Goal: Task Accomplishment & Management: Manage account settings

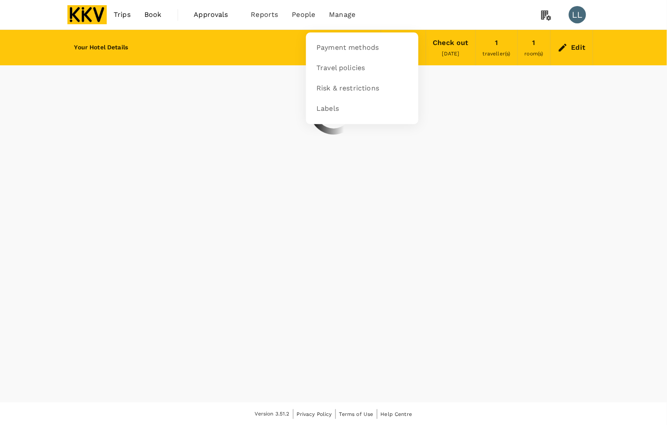
click at [339, 11] on span "Manage" at bounding box center [342, 15] width 26 height 10
click at [346, 48] on span "Payment methods" at bounding box center [348, 48] width 62 height 10
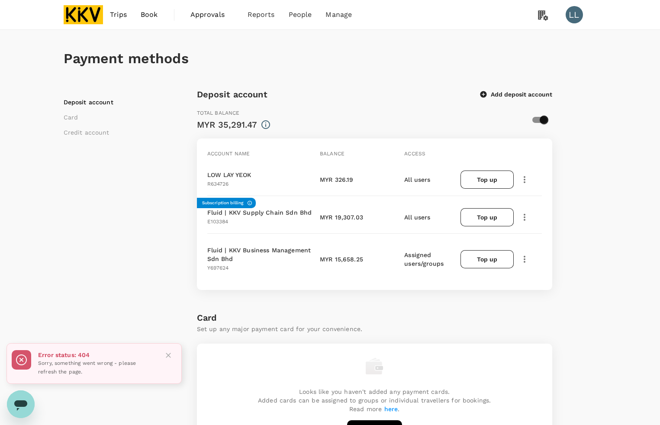
click at [606, 240] on div "Payment methods Deposit account Card Credit account Deposit account Add deposit…" at bounding box center [330, 408] width 660 height 756
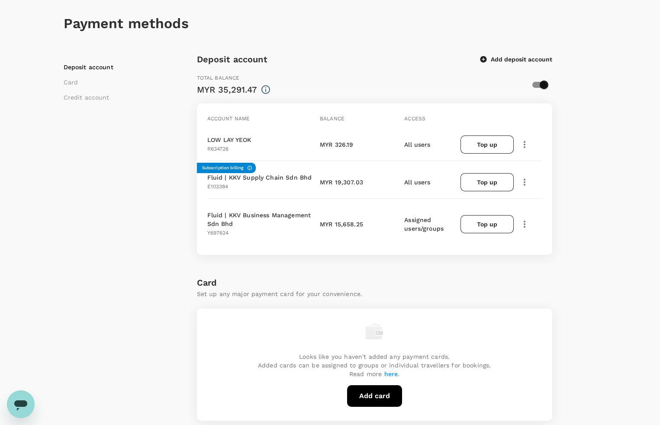
scroll to position [54, 0]
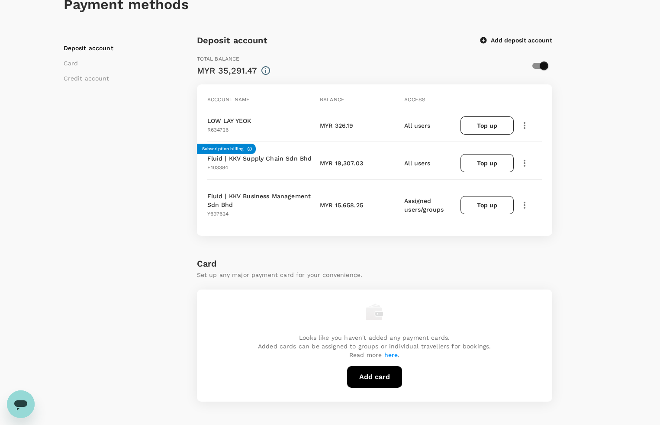
click at [94, 154] on div "Deposit account Card Credit account" at bounding box center [130, 375] width 133 height 684
click at [103, 154] on div "Deposit account Card Credit account" at bounding box center [130, 375] width 133 height 684
drag, startPoint x: 597, startPoint y: 148, endPoint x: 597, endPoint y: 142, distance: 6.1
click at [597, 147] on div "Payment methods Deposit account Card Credit account Deposit account Add deposit…" at bounding box center [330, 347] width 554 height 742
click at [522, 124] on icon "button" at bounding box center [524, 125] width 10 height 10
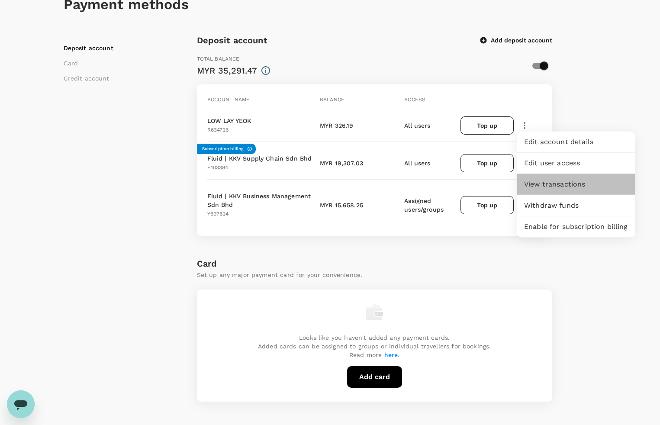
click at [535, 187] on span "View transactions" at bounding box center [576, 184] width 104 height 10
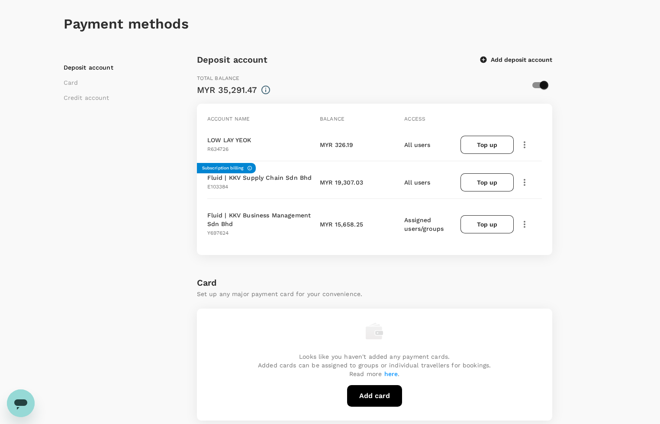
scroll to position [54, 0]
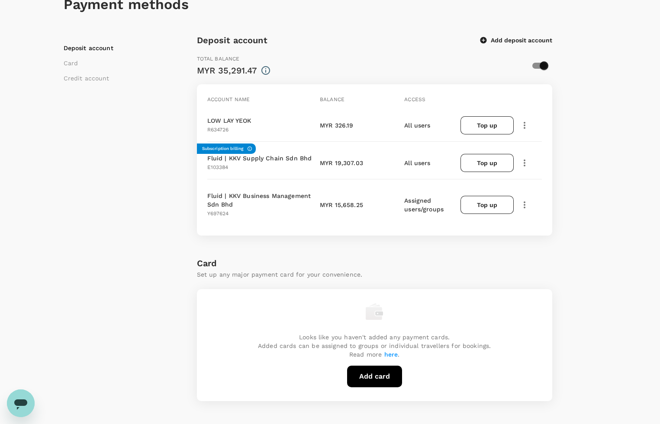
click at [522, 206] on icon "button" at bounding box center [524, 205] width 10 height 10
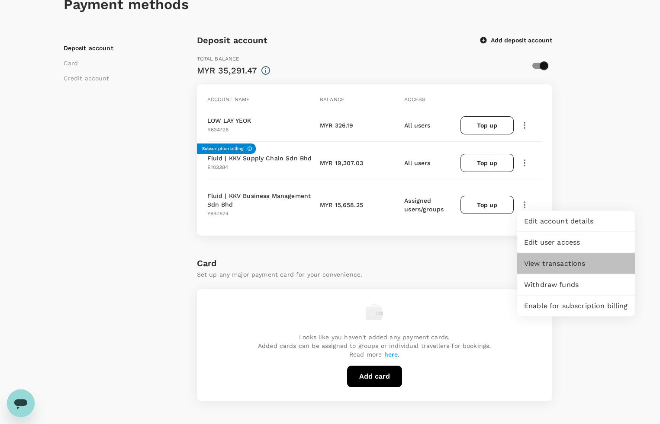
click at [545, 262] on span "View transactions" at bounding box center [576, 264] width 104 height 10
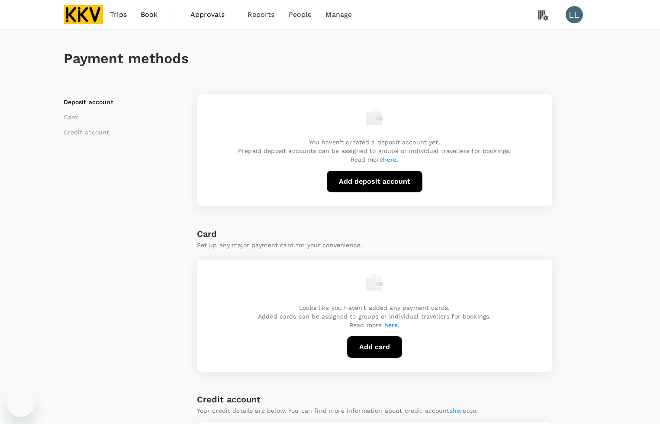
click at [638, 226] on div "Payment methods Deposit account Card Credit account You haven't created a depos…" at bounding box center [330, 325] width 660 height 590
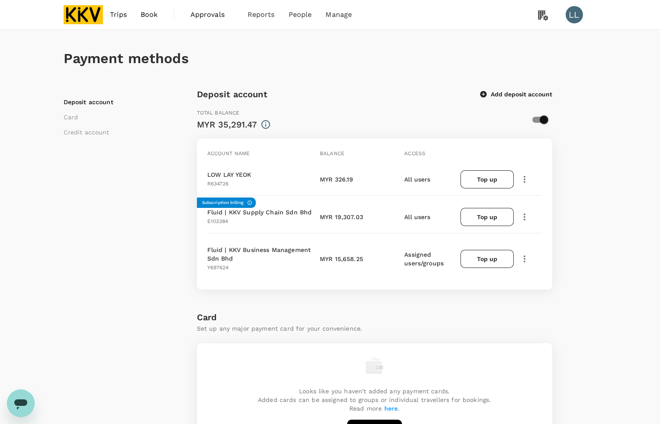
click at [609, 217] on div "Payment methods Deposit account Card Credit account Deposit account Add deposit…" at bounding box center [330, 408] width 660 height 756
click at [608, 216] on div "Payment methods Deposit account Card Credit account Deposit account Add deposit…" at bounding box center [330, 408] width 660 height 756
click at [586, 180] on div "Deposit account Card Credit account Deposit account Add deposit account Total b…" at bounding box center [330, 429] width 533 height 684
drag, startPoint x: 344, startPoint y: 109, endPoint x: 360, endPoint y: 45, distance: 66.9
click at [344, 109] on div "Total balance MYR 35,291.47" at bounding box center [355, 116] width 330 height 30
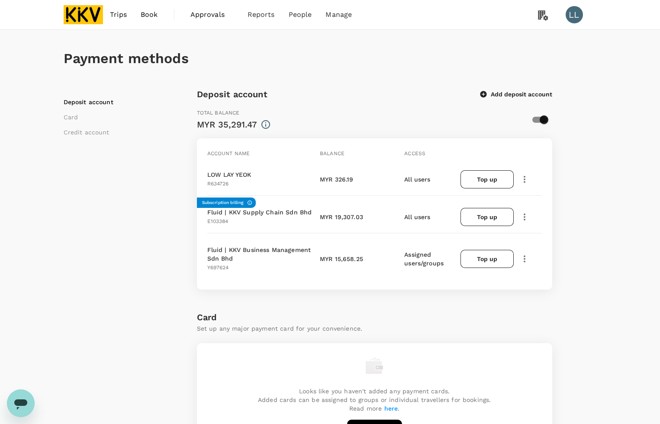
click at [522, 261] on icon "button" at bounding box center [524, 259] width 10 height 10
click at [537, 317] on span "View transactions" at bounding box center [576, 318] width 104 height 10
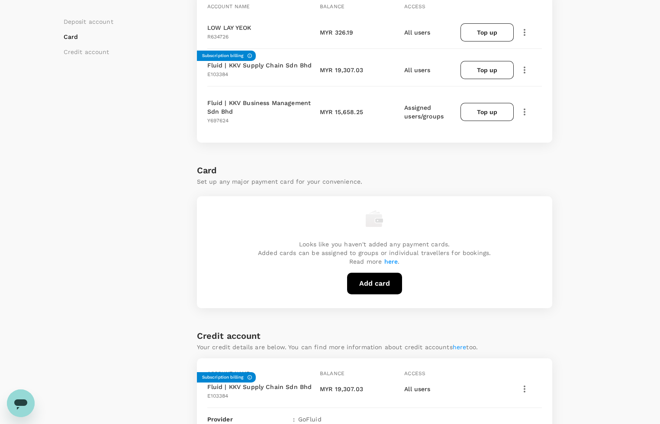
scroll to position [162, 0]
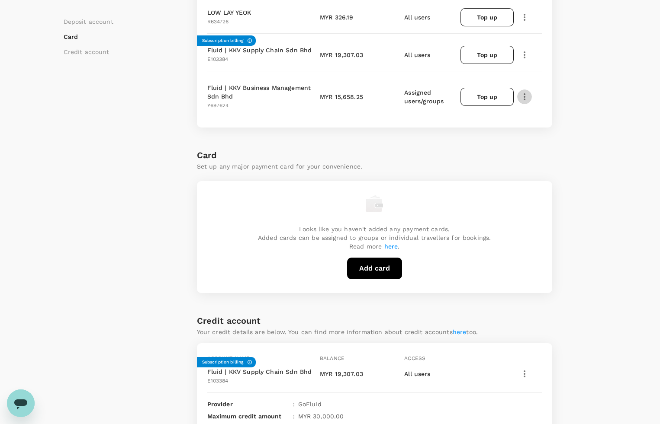
click at [526, 95] on icon "button" at bounding box center [524, 97] width 10 height 10
click at [532, 154] on span "View transactions" at bounding box center [576, 156] width 104 height 10
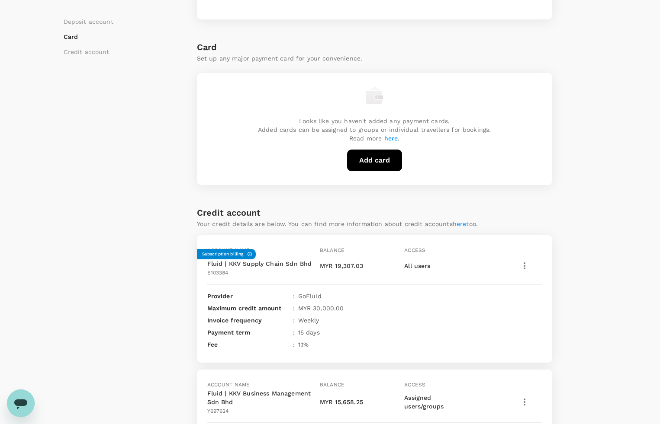
scroll to position [54, 0]
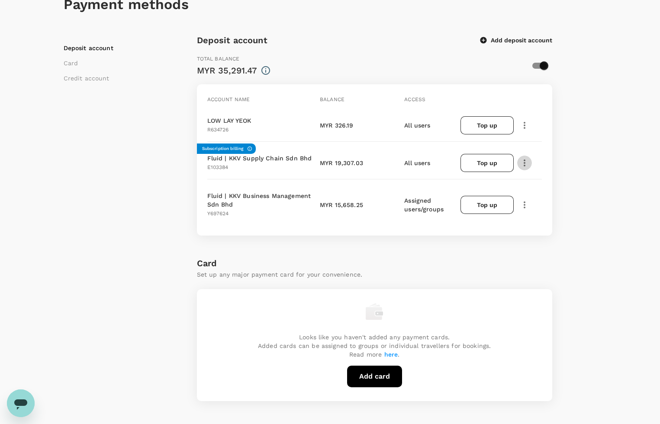
click at [526, 162] on icon "button" at bounding box center [524, 163] width 10 height 10
click at [545, 224] on span "View transactions" at bounding box center [560, 222] width 73 height 10
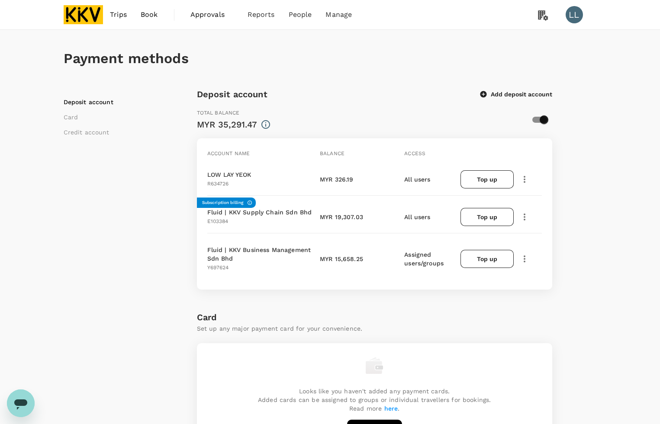
click at [526, 174] on icon "button" at bounding box center [524, 179] width 10 height 10
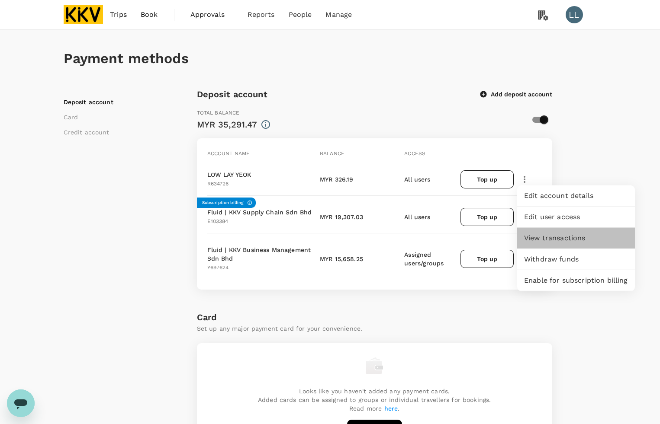
click at [548, 234] on span "View transactions" at bounding box center [576, 238] width 104 height 10
